Goal: Information Seeking & Learning: Learn about a topic

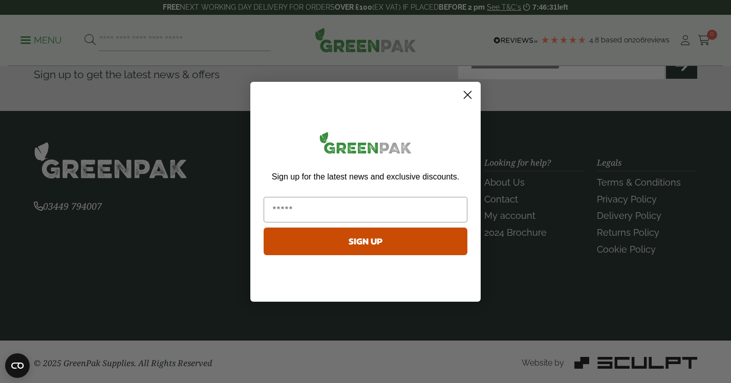
scroll to position [2406, 0]
click at [469, 93] on circle "Close dialog" at bounding box center [467, 94] width 17 height 17
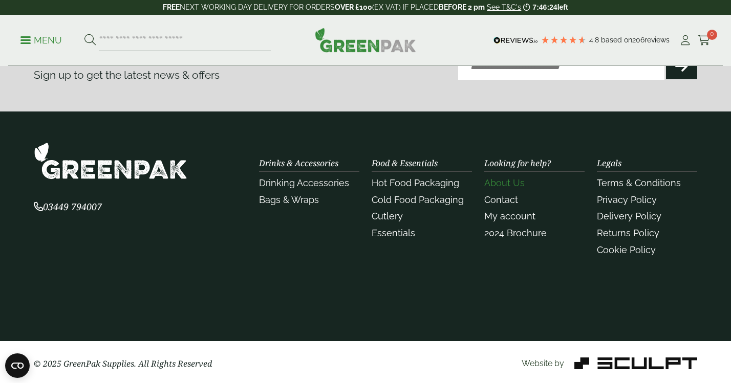
click at [508, 180] on link "About Us" at bounding box center [504, 183] width 40 height 11
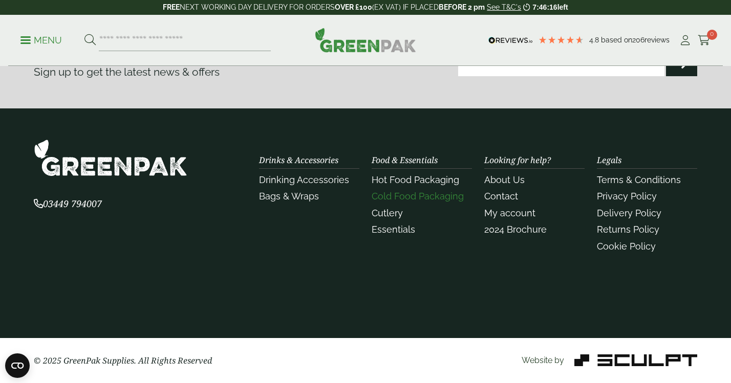
scroll to position [372, 0]
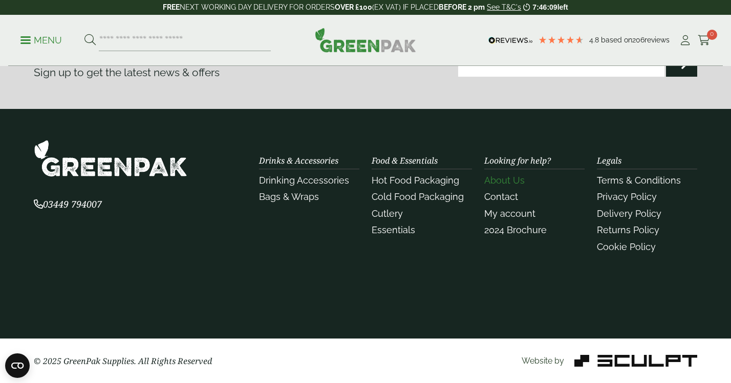
click at [507, 182] on link "About Us" at bounding box center [504, 180] width 40 height 11
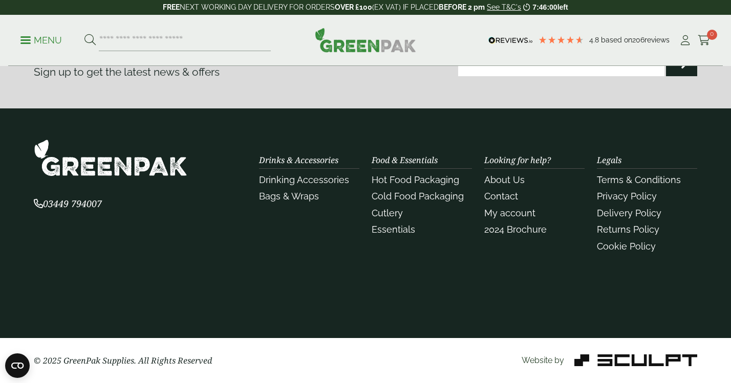
scroll to position [372, 0]
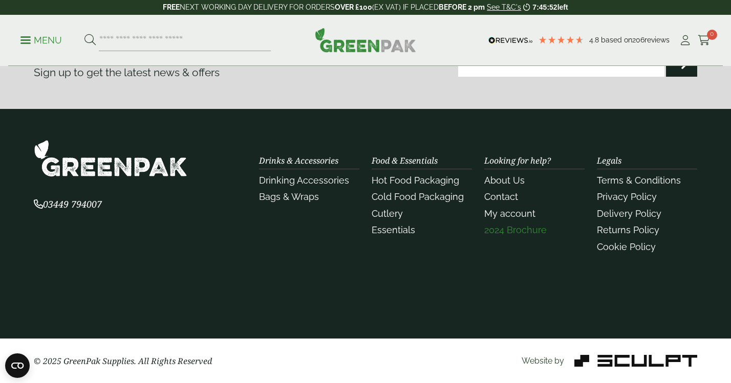
click at [534, 231] on link "2024 Brochure" at bounding box center [515, 230] width 62 height 11
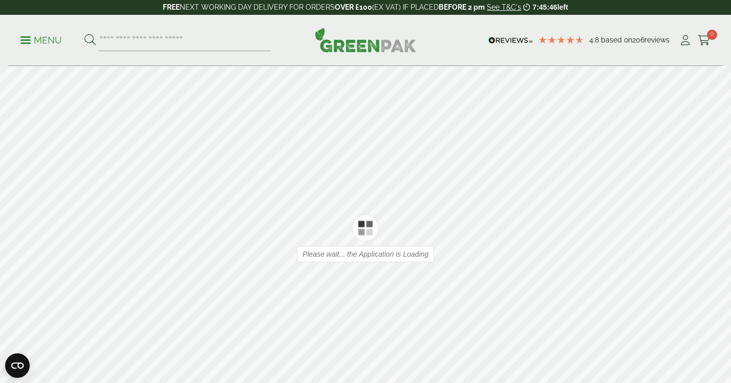
type input "*"
type input "**"
click at [716, 239] on icon at bounding box center [716, 239] width 10 height 27
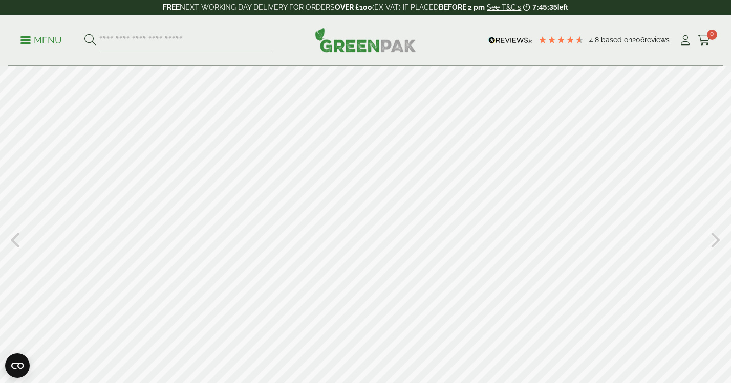
click at [716, 239] on icon at bounding box center [716, 239] width 10 height 27
type input "**"
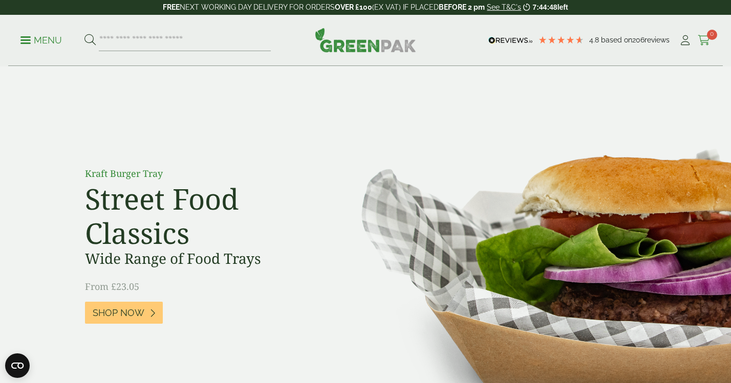
click at [701, 36] on icon at bounding box center [703, 40] width 13 height 10
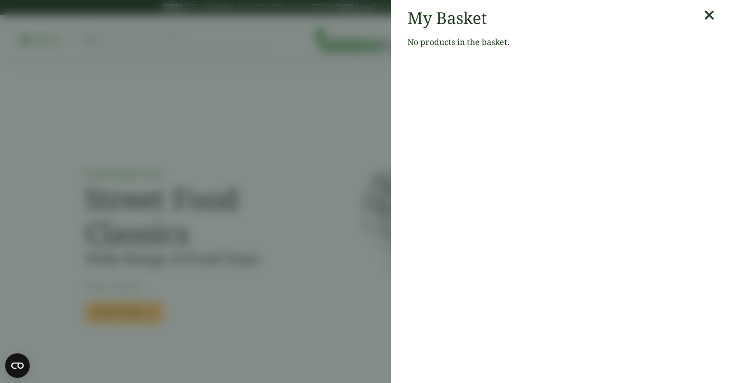
click at [708, 14] on icon at bounding box center [708, 15] width 11 height 14
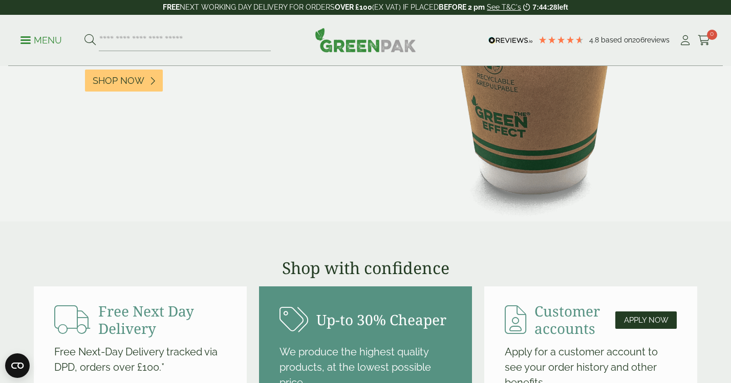
scroll to position [874, 0]
